Goal: Information Seeking & Learning: Learn about a topic

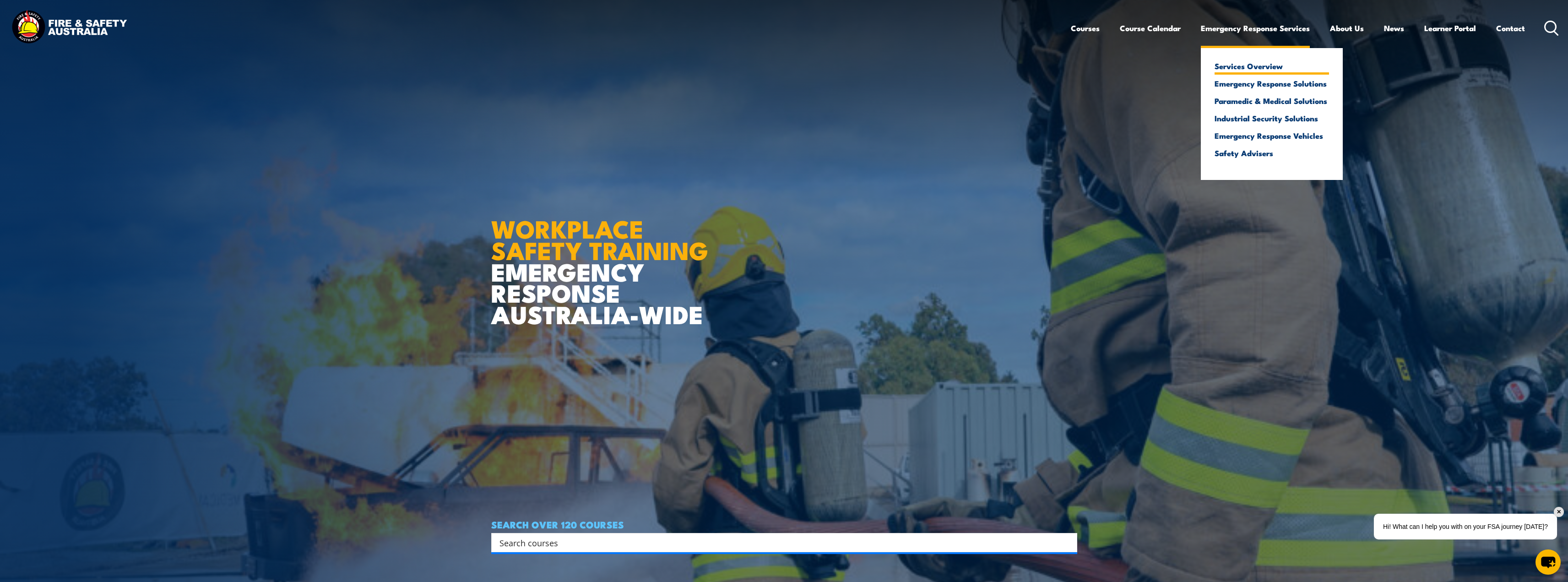
click at [1260, 64] on link "Services Overview" at bounding box center [1272, 66] width 114 height 9
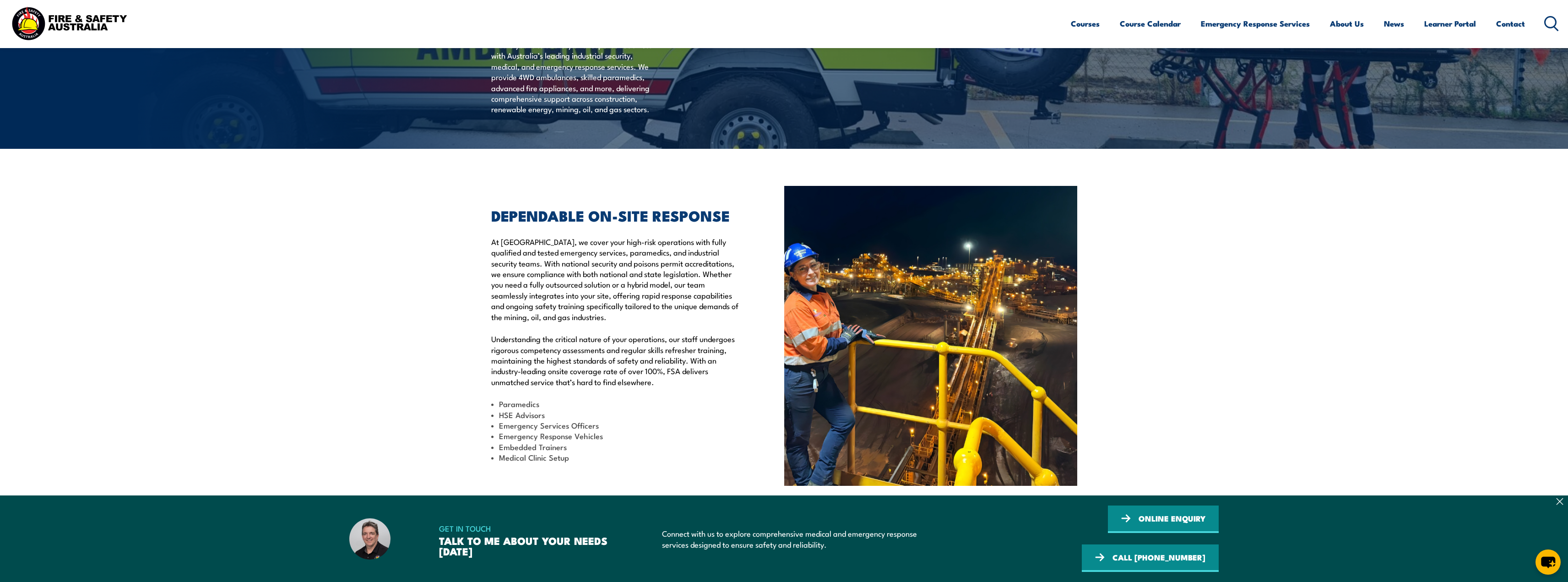
scroll to position [183, 0]
